Goal: Find specific page/section: Find specific page/section

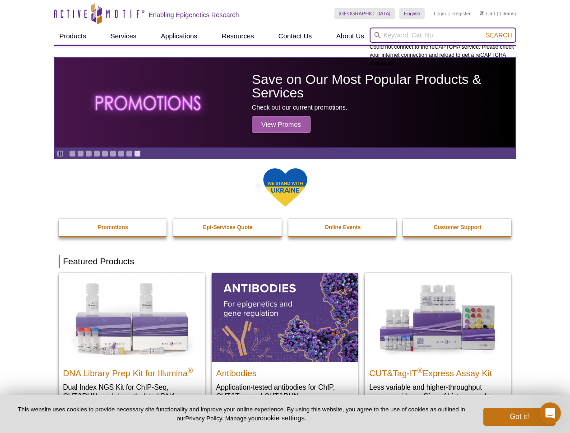
click at [443, 35] on input "search" at bounding box center [443, 35] width 147 height 15
click at [499, 35] on span "Search" at bounding box center [499, 35] width 26 height 7
click at [60, 153] on icon "Pause" at bounding box center [60, 154] width 6 height 6
click at [72, 153] on link "Go to slide 1" at bounding box center [72, 153] width 7 height 7
click at [80, 153] on link "Go to slide 2" at bounding box center [80, 153] width 7 height 7
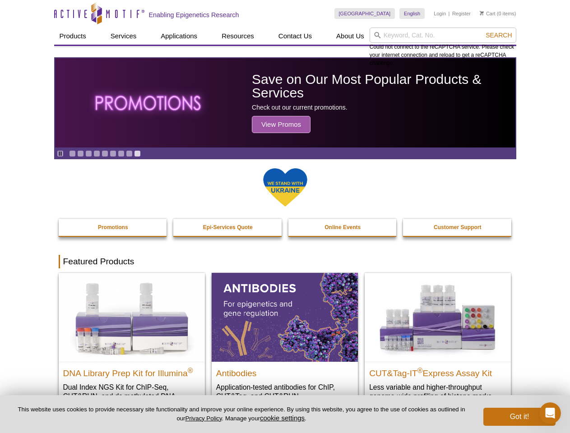
click at [88, 153] on link "Go to slide 3" at bounding box center [88, 153] width 7 height 7
click at [97, 153] on link "Go to slide 4" at bounding box center [96, 153] width 7 height 7
click at [105, 153] on link "Go to slide 5" at bounding box center [105, 153] width 7 height 7
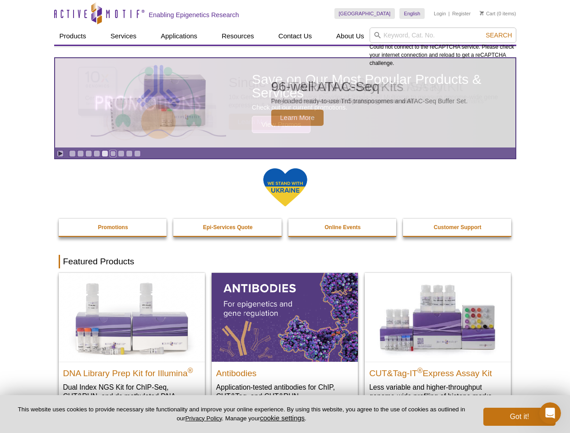
click at [113, 153] on link "Go to slide 6" at bounding box center [113, 153] width 7 height 7
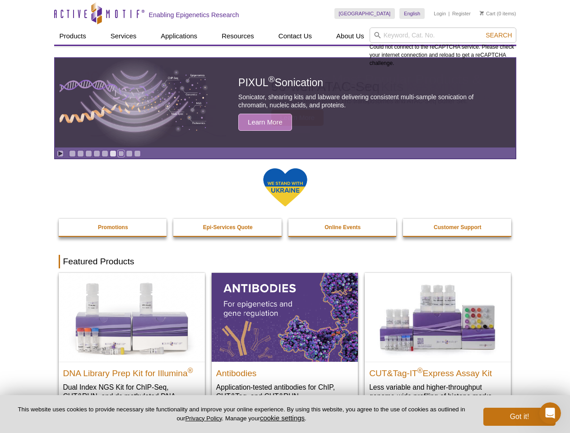
click at [121, 153] on link "Go to slide 7" at bounding box center [121, 153] width 7 height 7
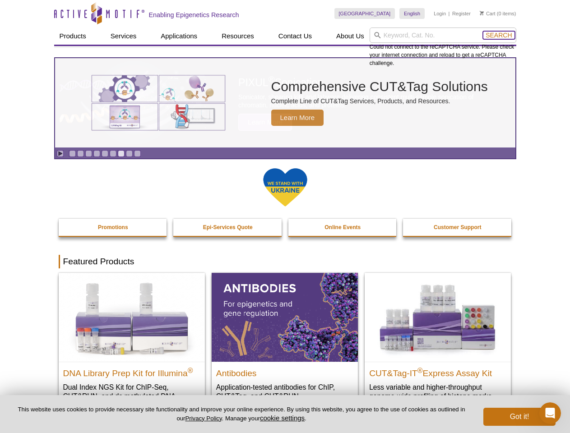
click at [499, 35] on span "Search" at bounding box center [499, 35] width 26 height 7
